Goal: Check status

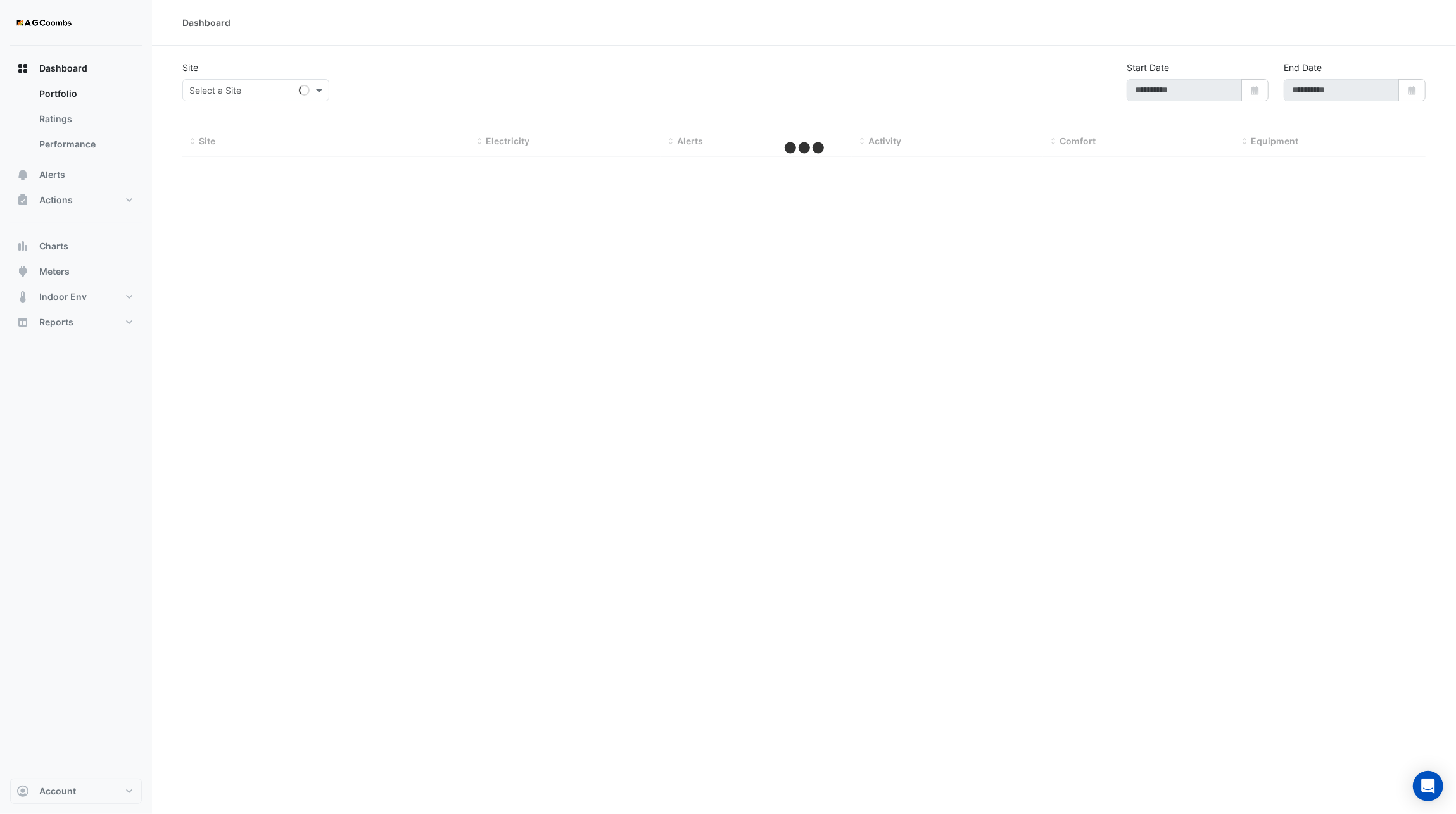
type input "**********"
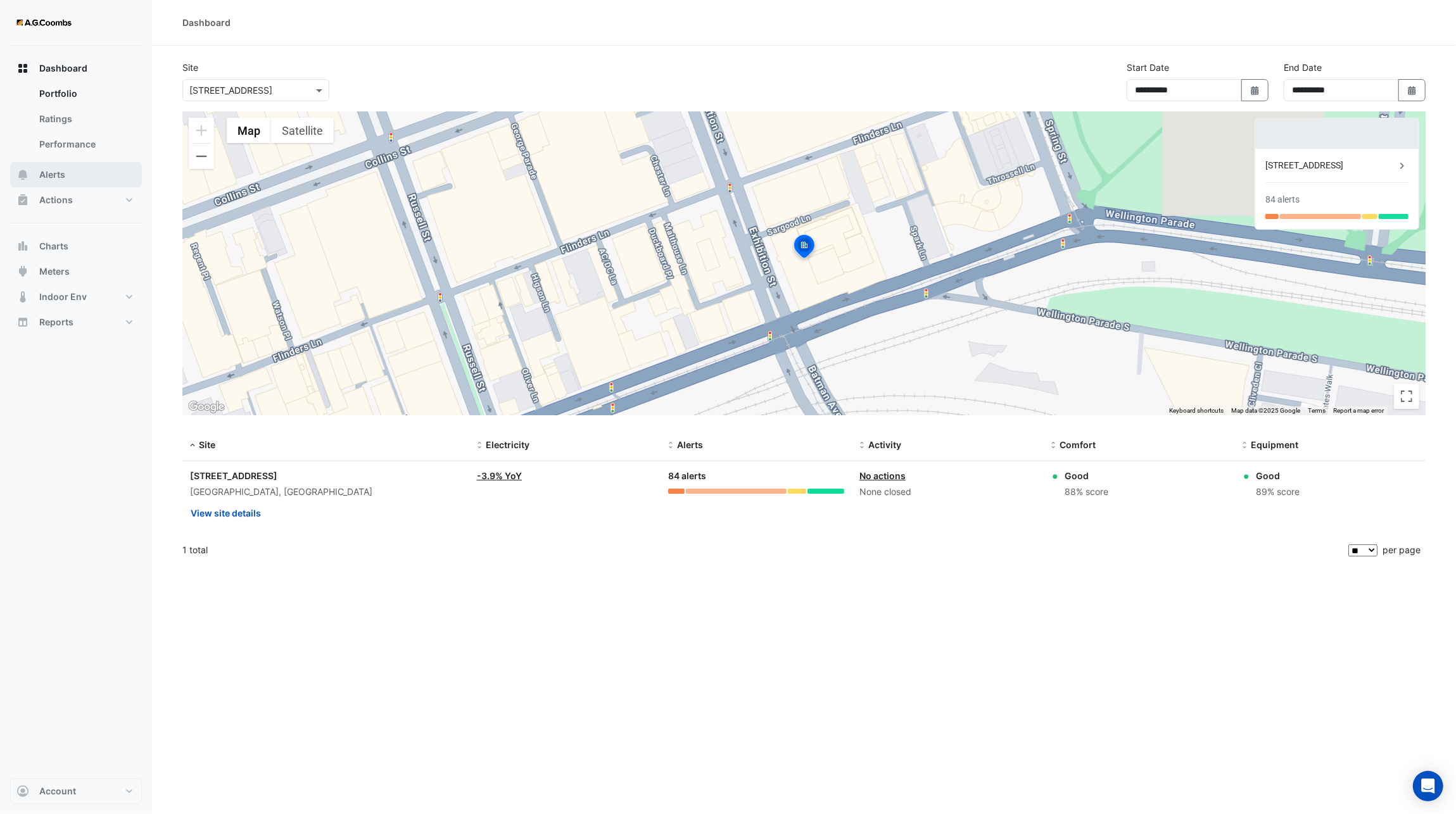
click at [57, 175] on span "Alerts" at bounding box center [52, 175] width 26 height 13
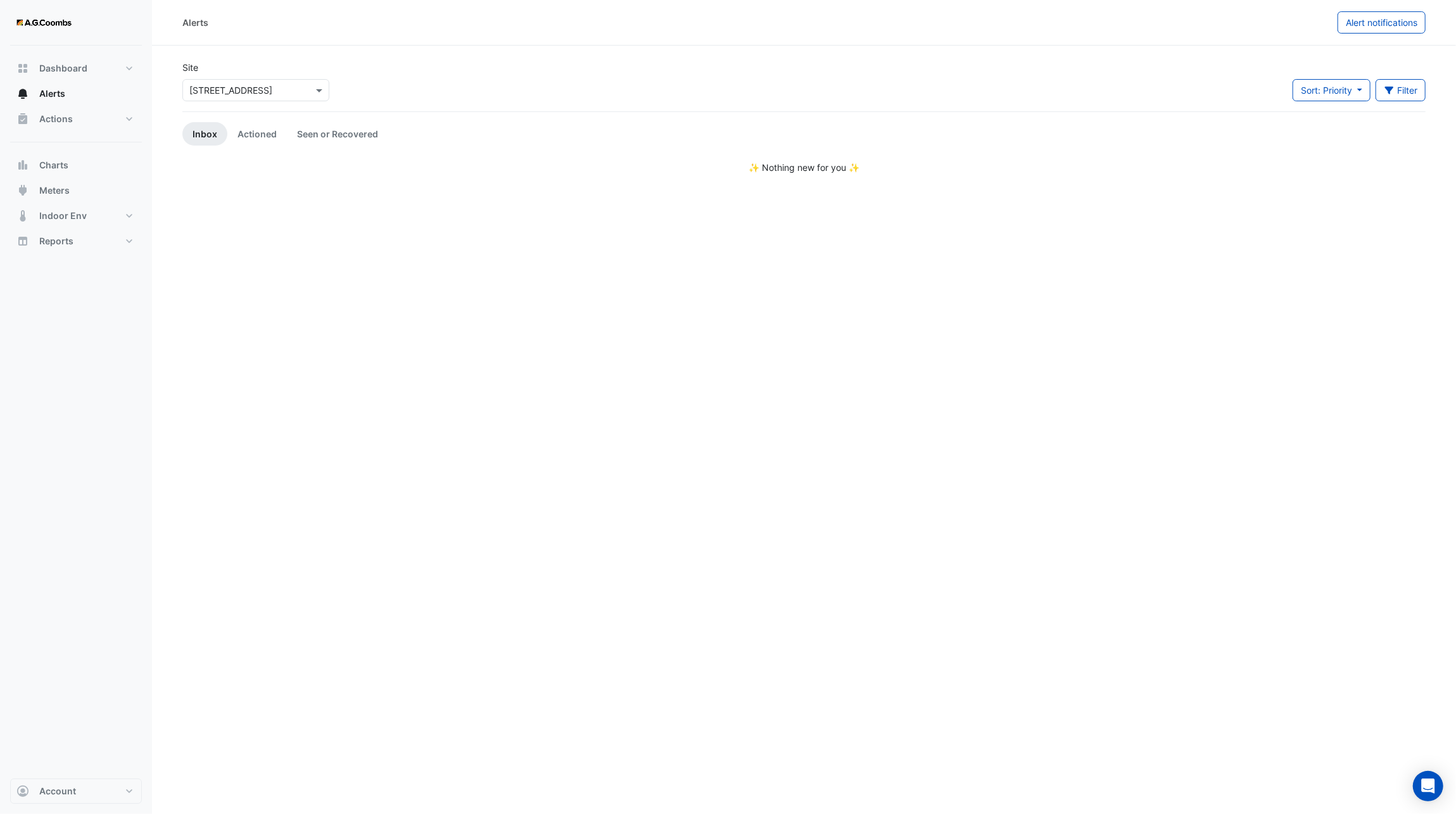
click at [208, 136] on link "Inbox" at bounding box center [204, 133] width 45 height 23
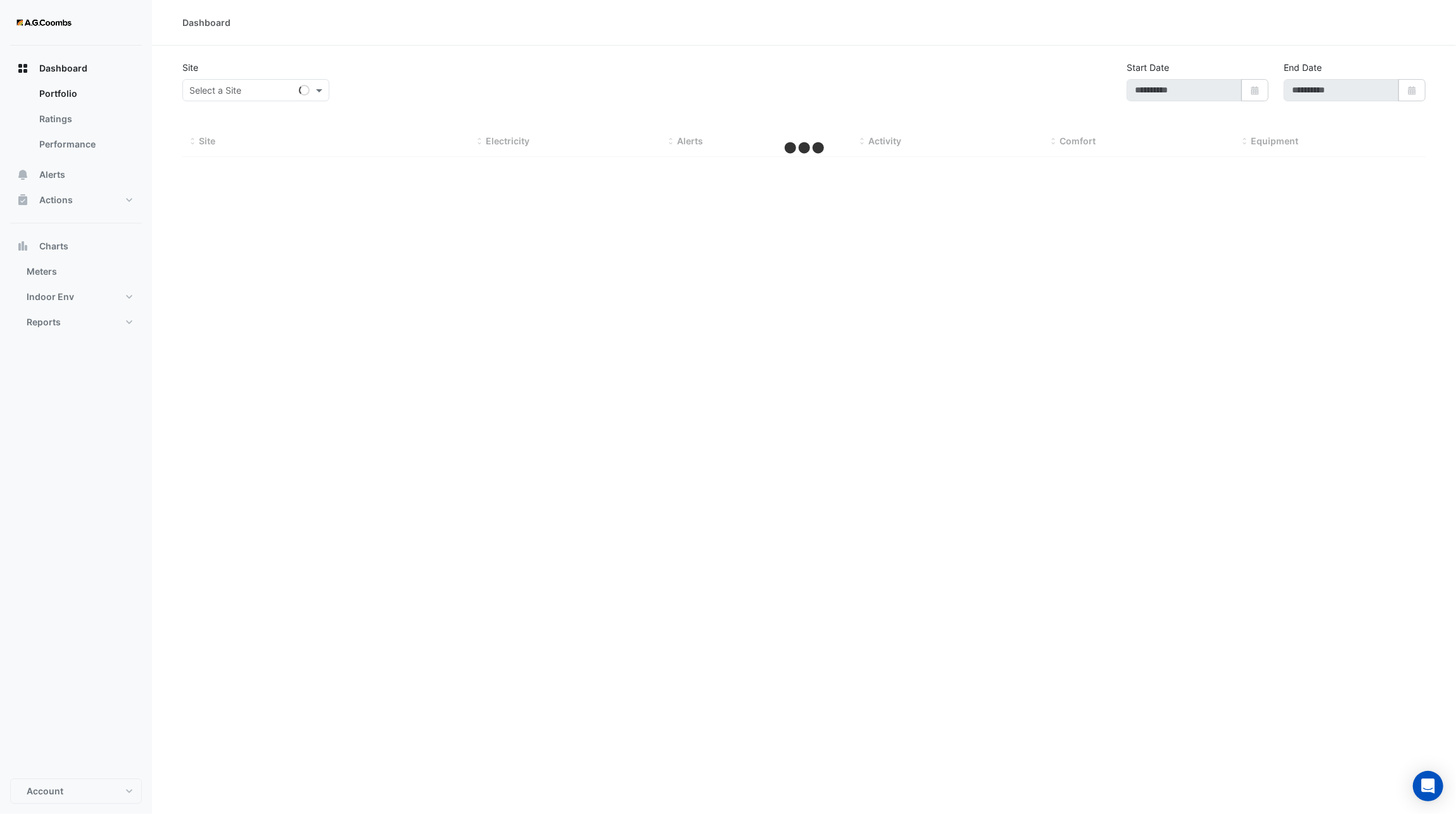
type input "**********"
